Goal: Navigation & Orientation: Find specific page/section

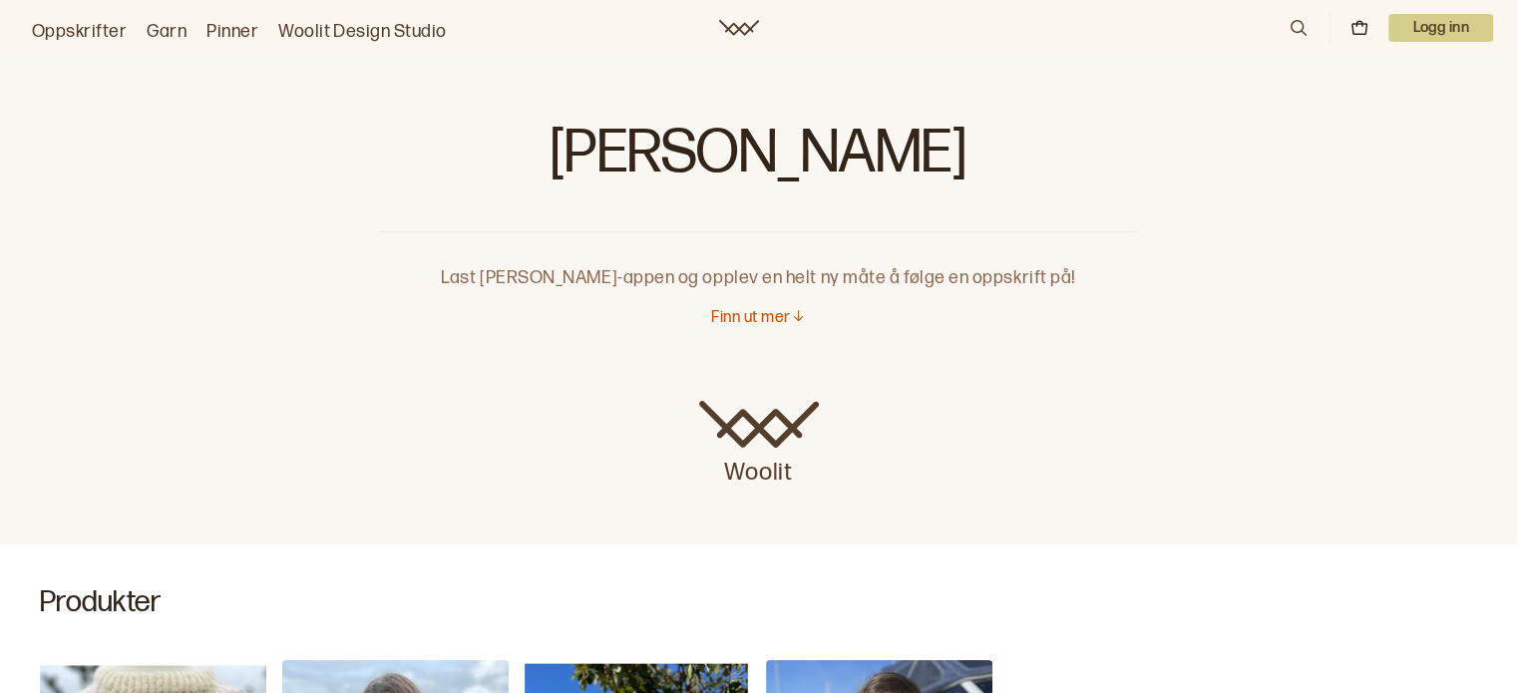
click at [104, 34] on link "Oppskrifter" at bounding box center [79, 32] width 95 height 28
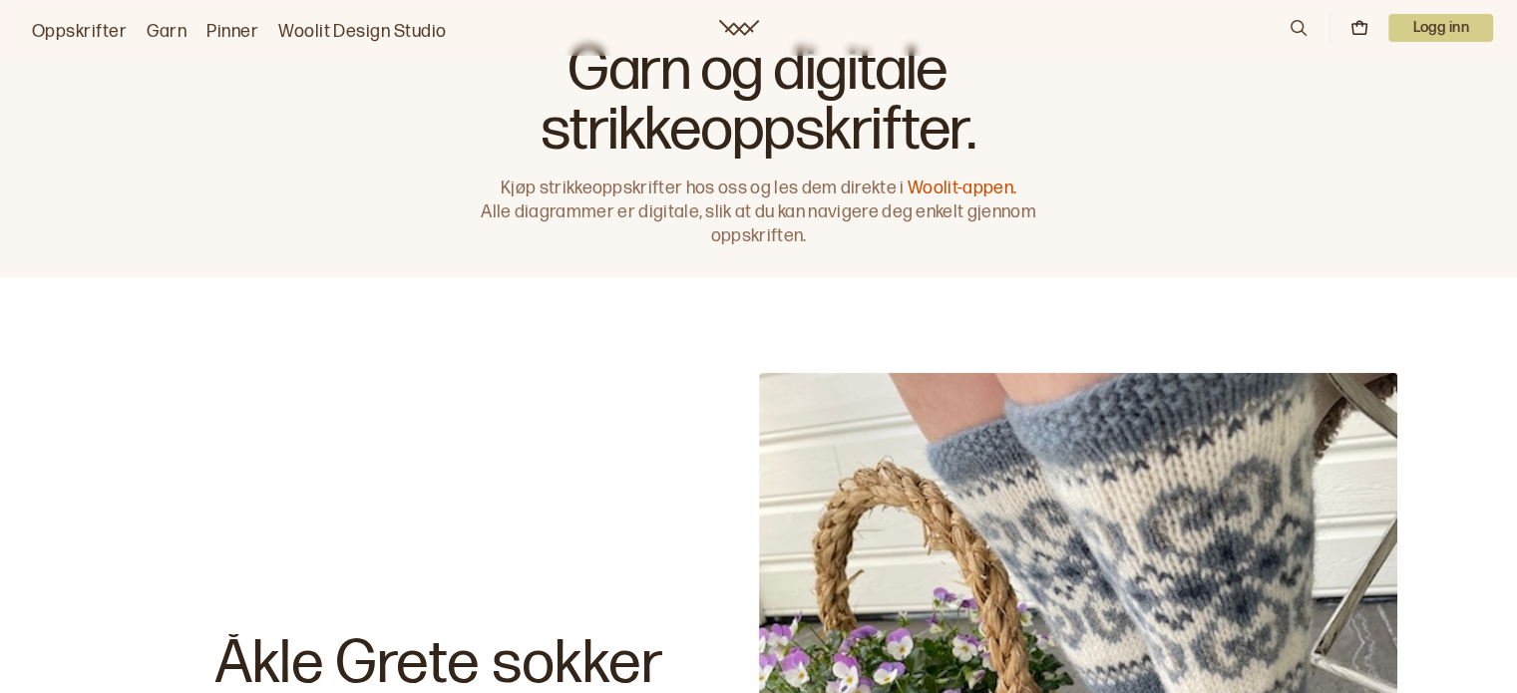
click at [157, 20] on link "Garn" at bounding box center [167, 32] width 40 height 28
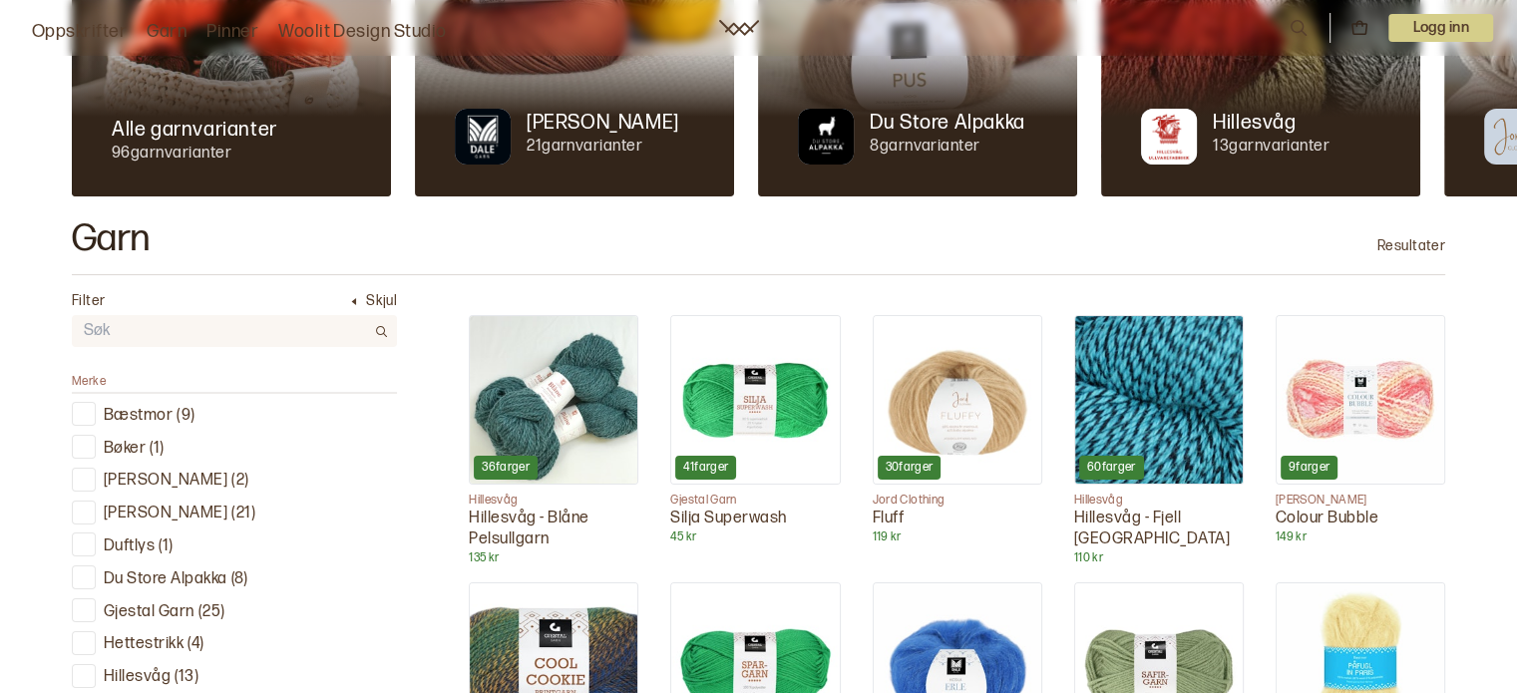
scroll to position [399, 0]
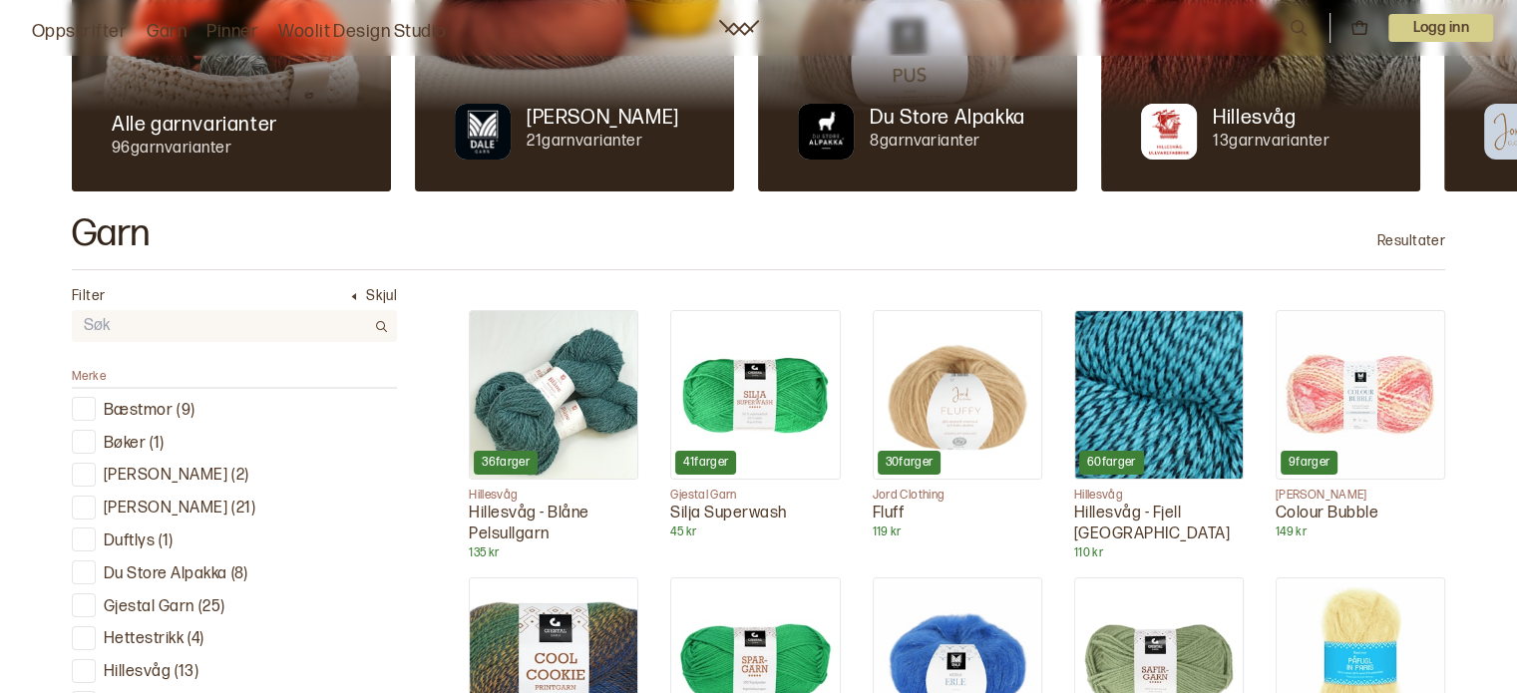
click at [130, 414] on p "Bæstmor" at bounding box center [138, 411] width 69 height 21
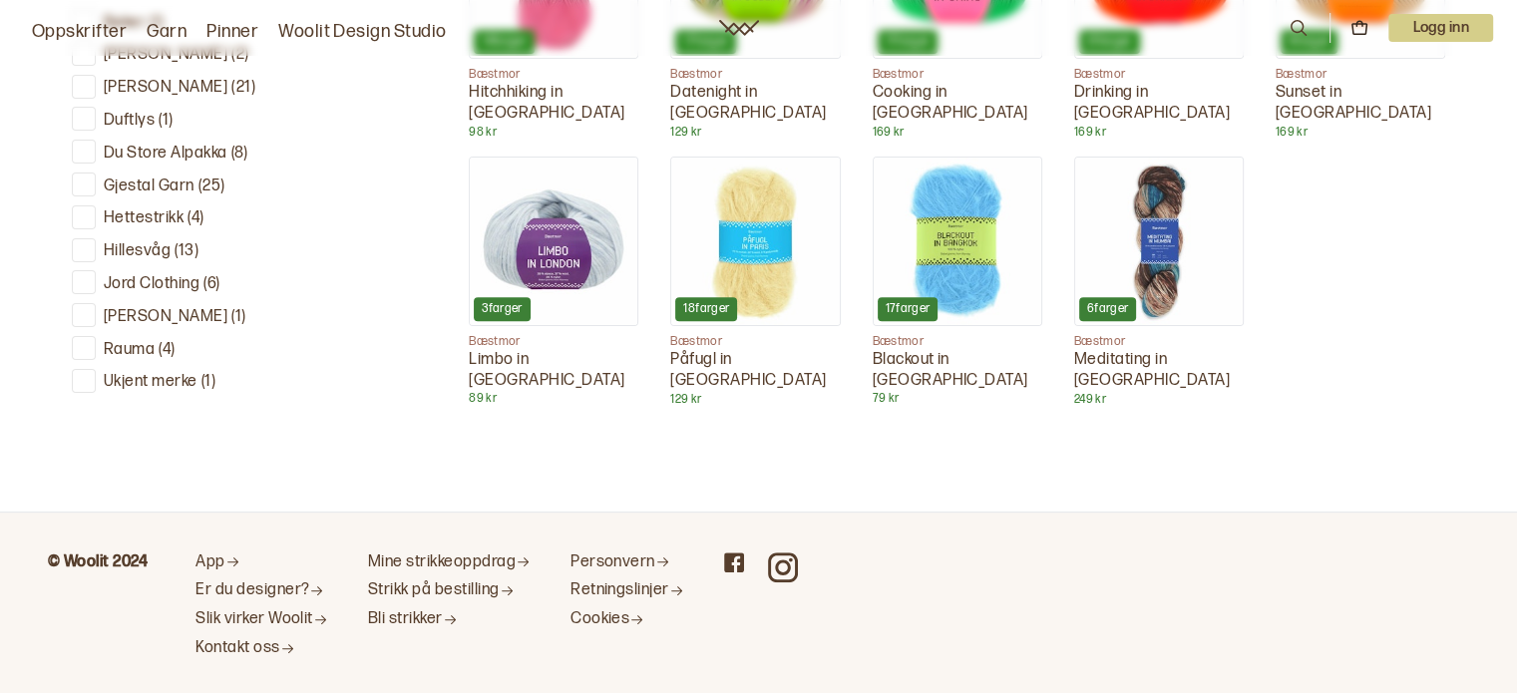
scroll to position [855, 0]
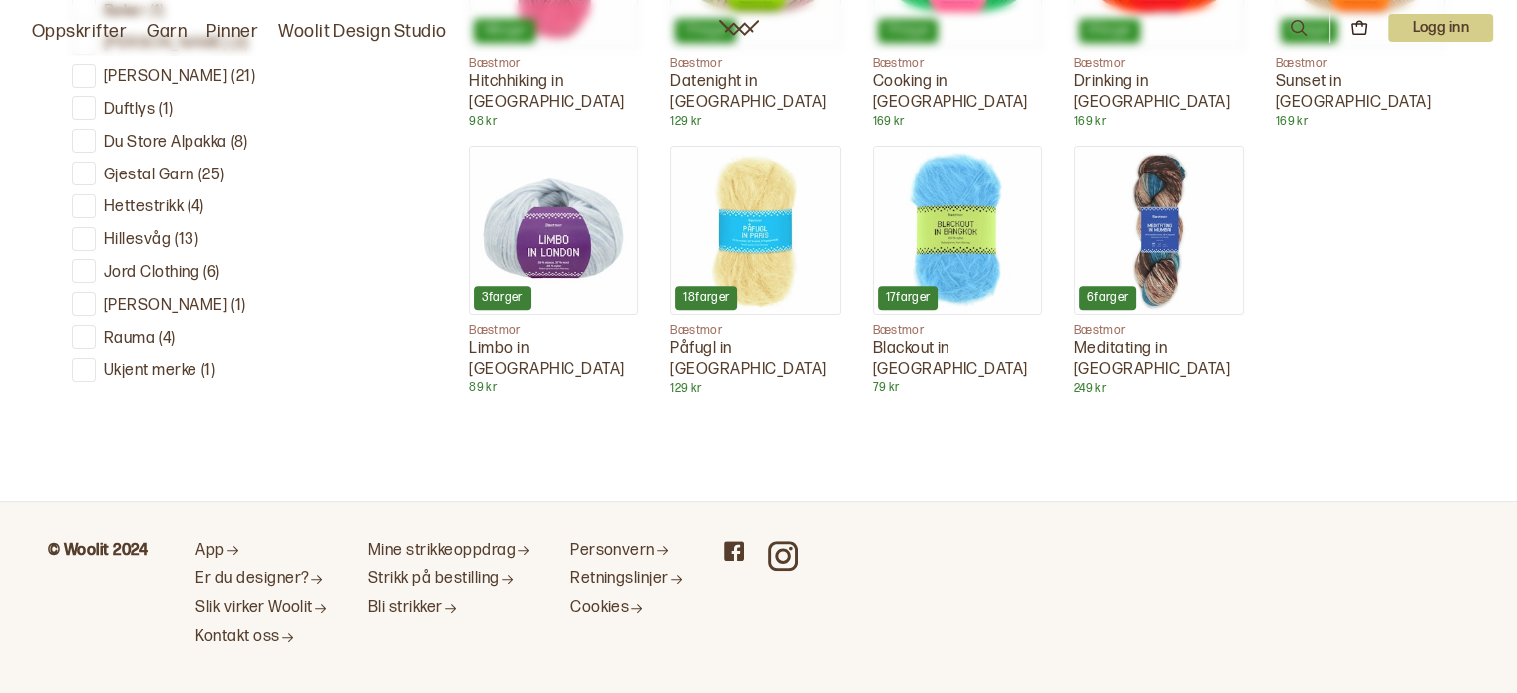
click at [549, 222] on img at bounding box center [554, 231] width 168 height 168
